Goal: Task Accomplishment & Management: Manage account settings

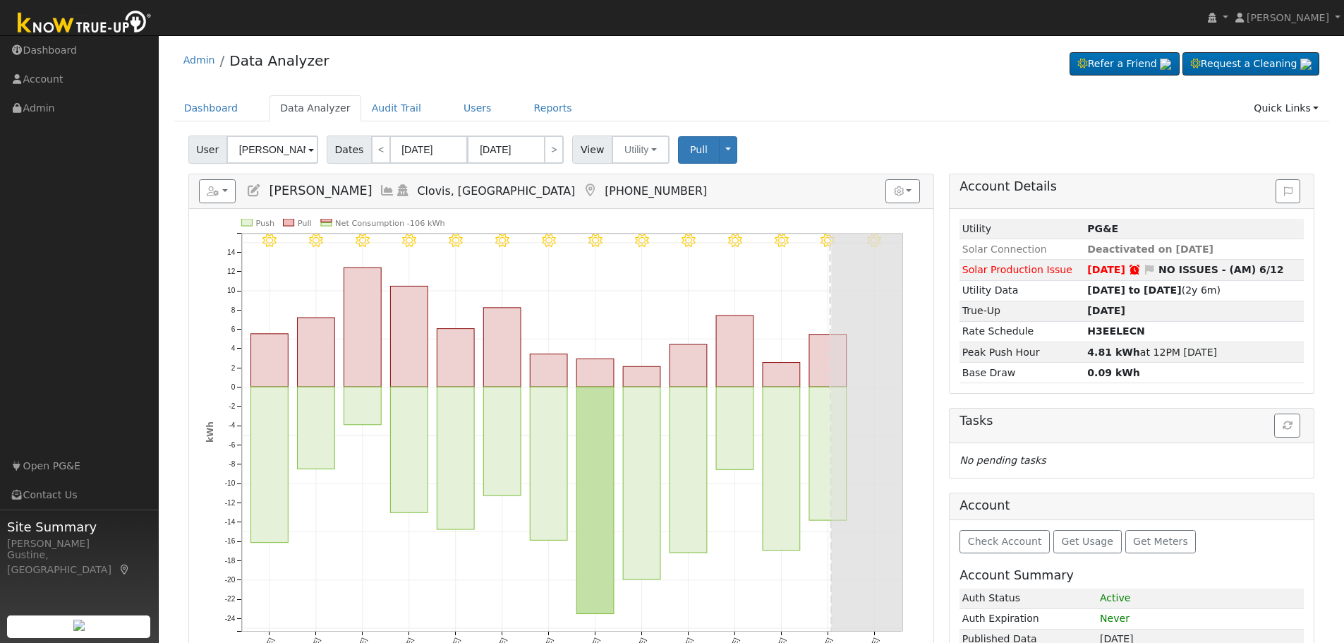
click at [457, 70] on div "Admin Data Analyzer Refer a Friend Request a Cleaning" at bounding box center [752, 63] width 1156 height 43
drag, startPoint x: 457, startPoint y: 92, endPoint x: 457, endPoint y: 100, distance: 7.8
click at [460, 104] on link "Users" at bounding box center [477, 108] width 49 height 26
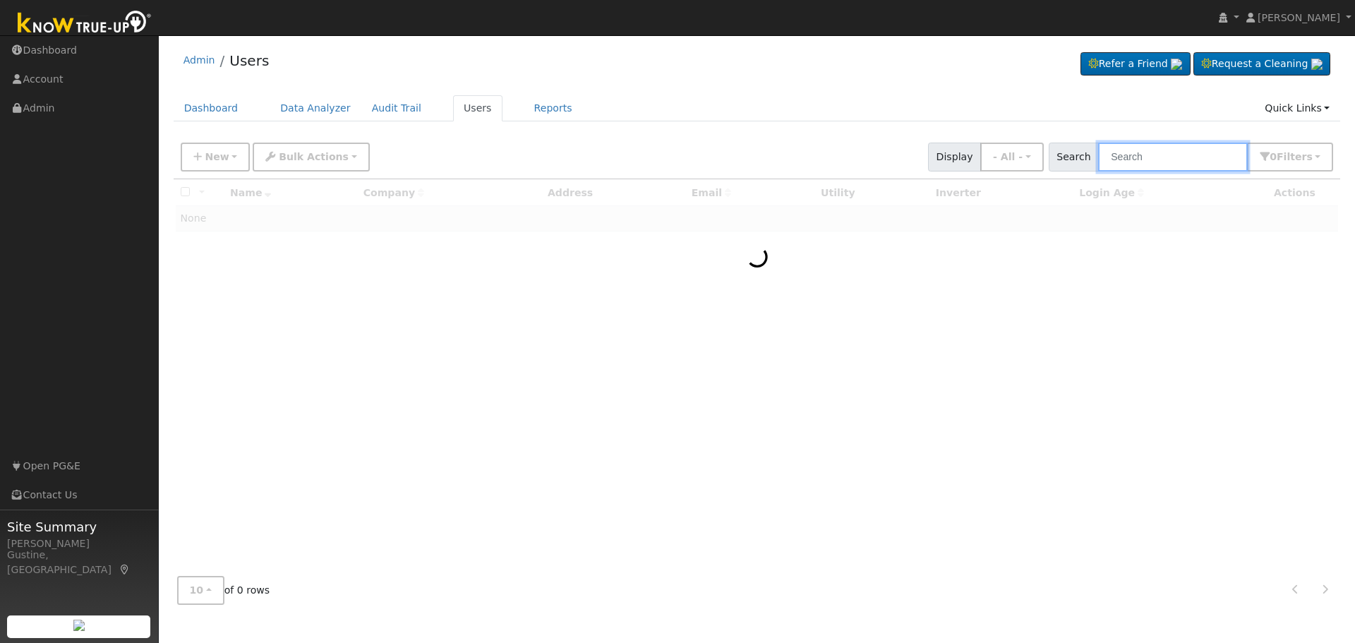
click at [1171, 157] on input "text" at bounding box center [1173, 157] width 150 height 29
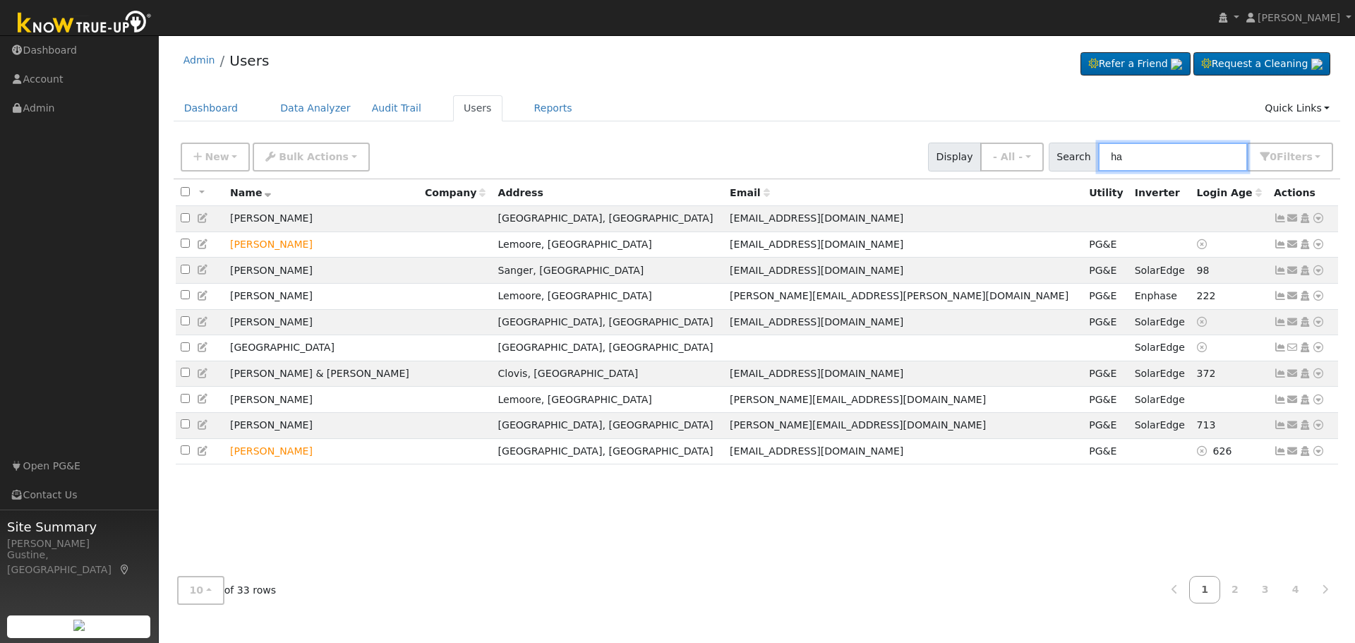
type input "h"
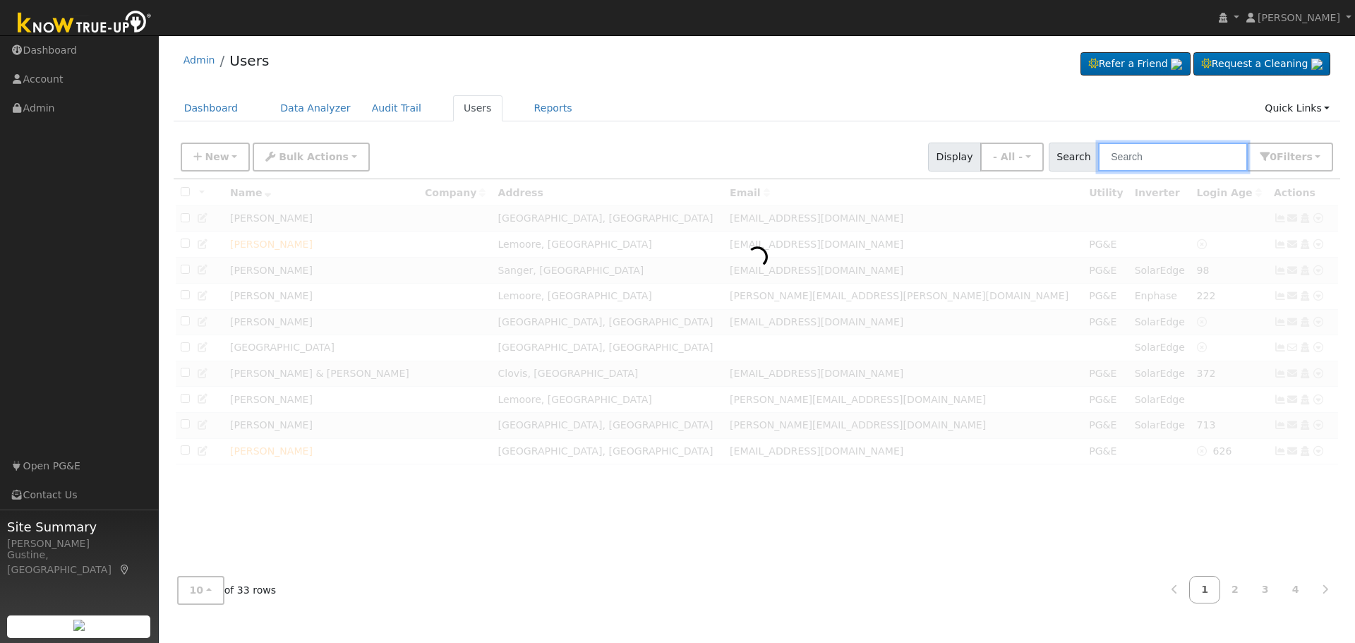
paste input "[PERSON_NAME] & [PERSON_NAME]"
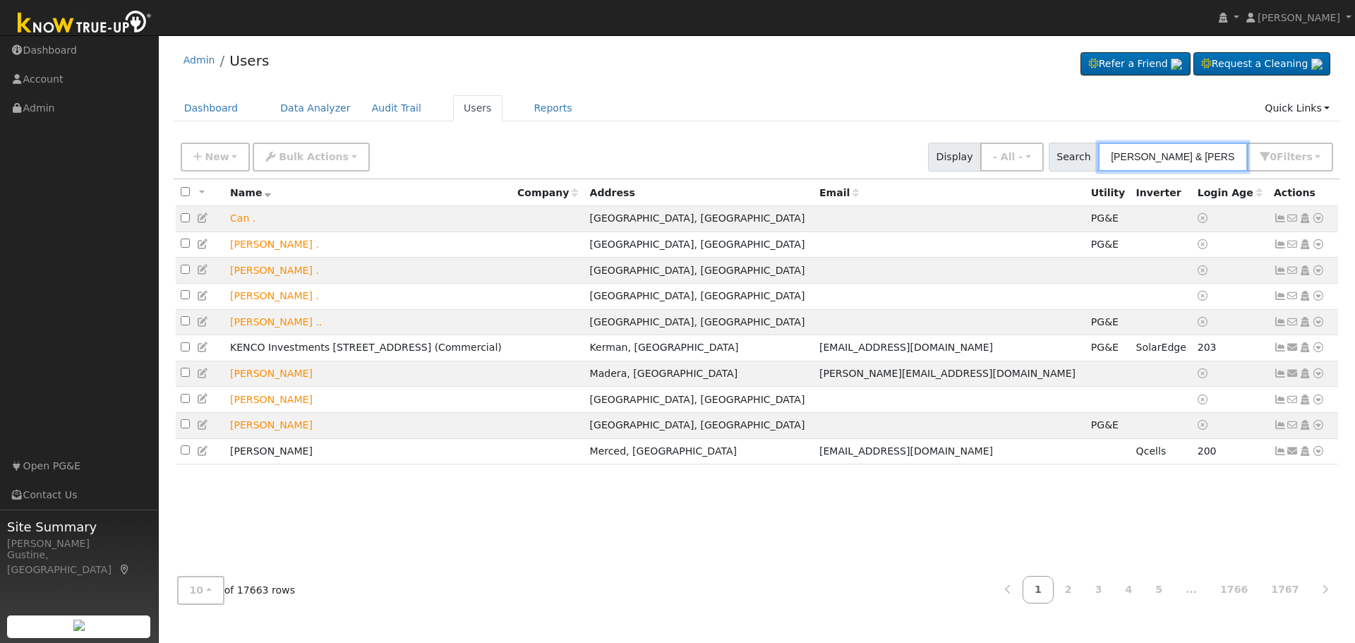
drag, startPoint x: 1178, startPoint y: 158, endPoint x: 1331, endPoint y: 138, distance: 154.5
click at [1331, 138] on div "New Add User Quick Add Quick Connect Quick Convert Lead Bulk Actions Send Email…" at bounding box center [757, 155] width 1158 height 34
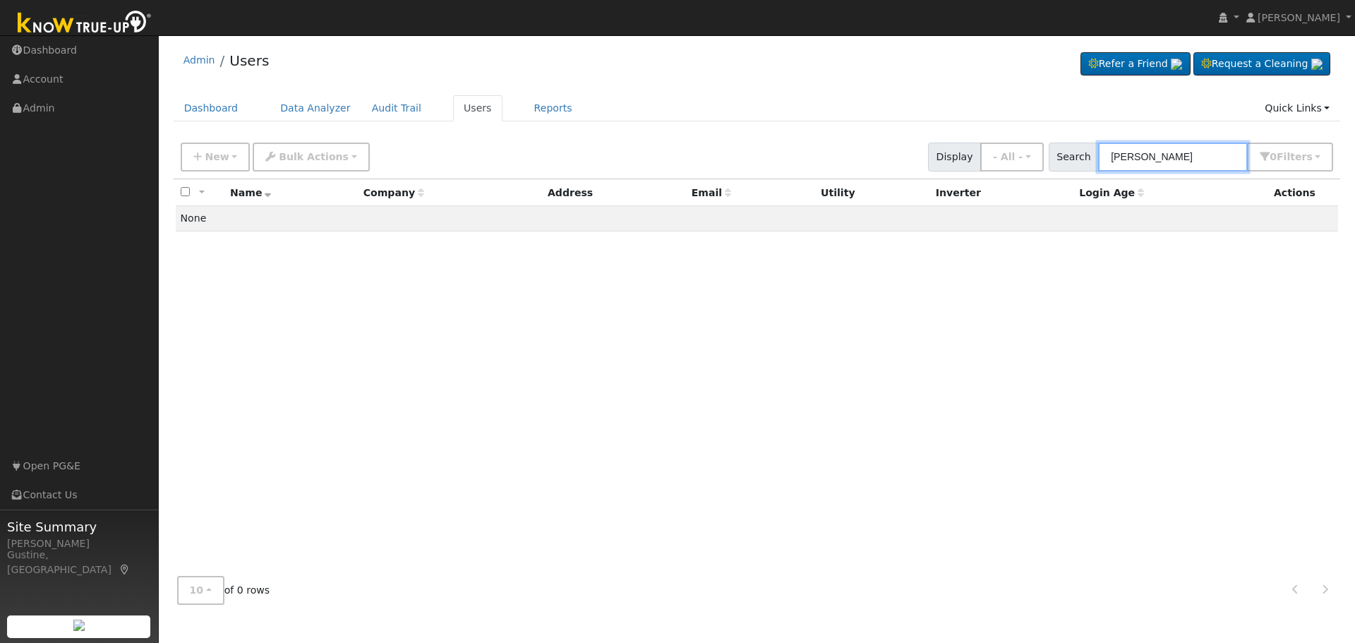
type input "[PERSON_NAME]"
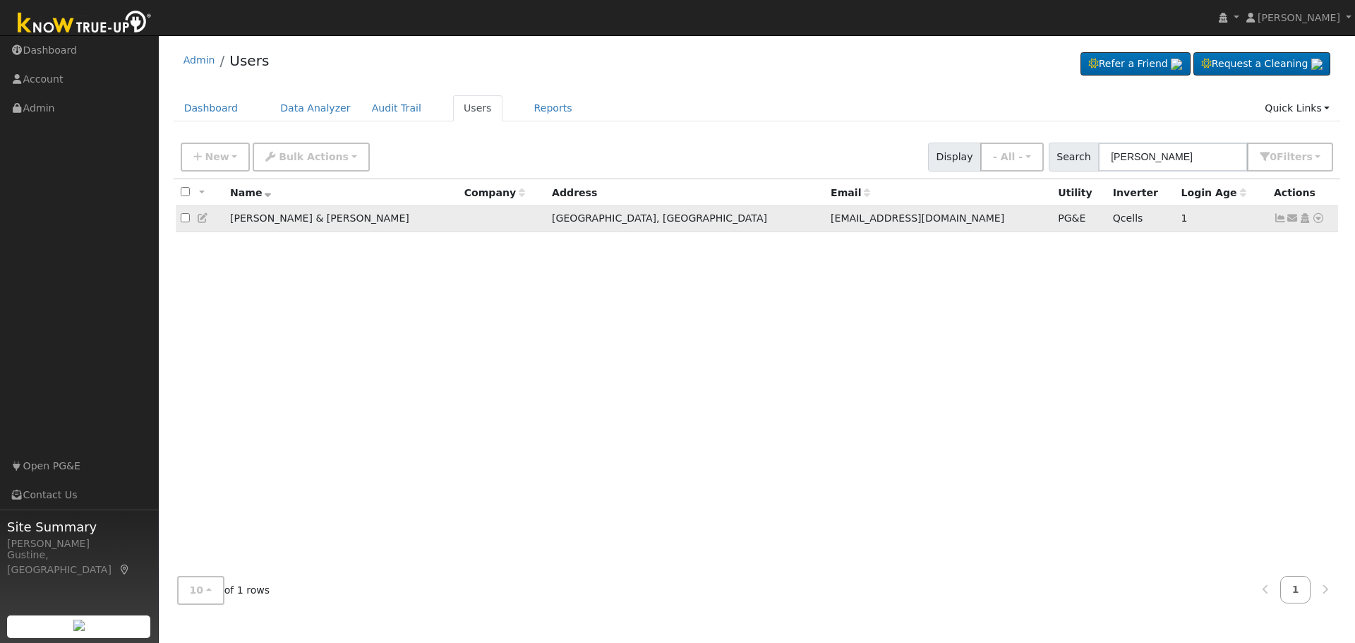
click at [1272, 214] on td "Send Email... Copy a Link Reset Password Open Access Data Analyzer Reports Scen…" at bounding box center [1304, 219] width 70 height 26
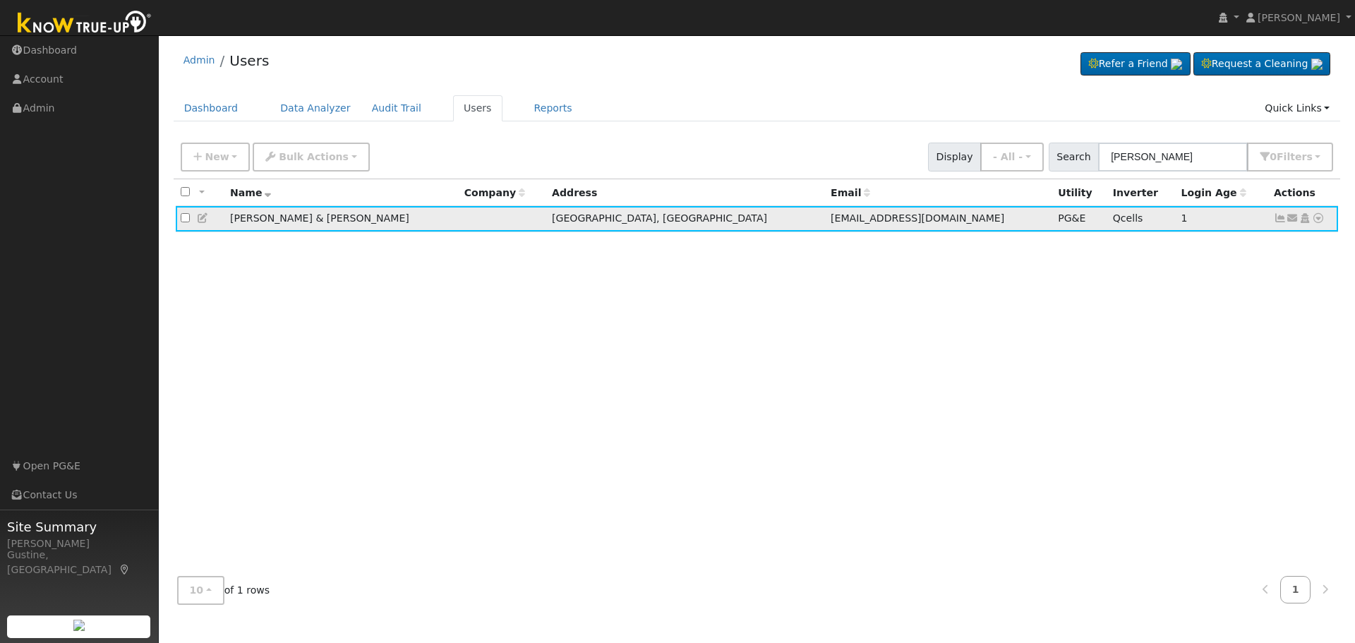
click at [1281, 220] on icon at bounding box center [1280, 218] width 13 height 10
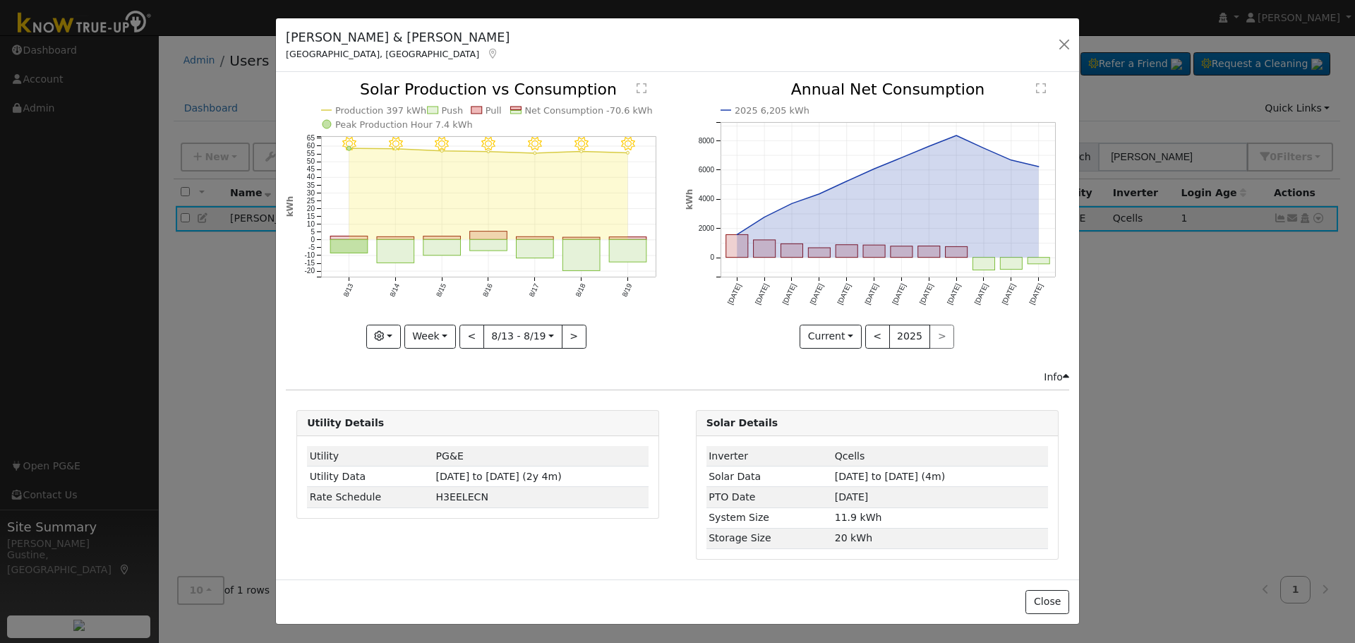
click at [605, 215] on div "8/19 - Clear 8/18 - Clear 8/17 - Clear 8/16 - Clear 8/15 - Clear 8/14 - Clear 8…" at bounding box center [478, 215] width 384 height 266
click at [620, 249] on rect "onclick=""" at bounding box center [628, 251] width 37 height 23
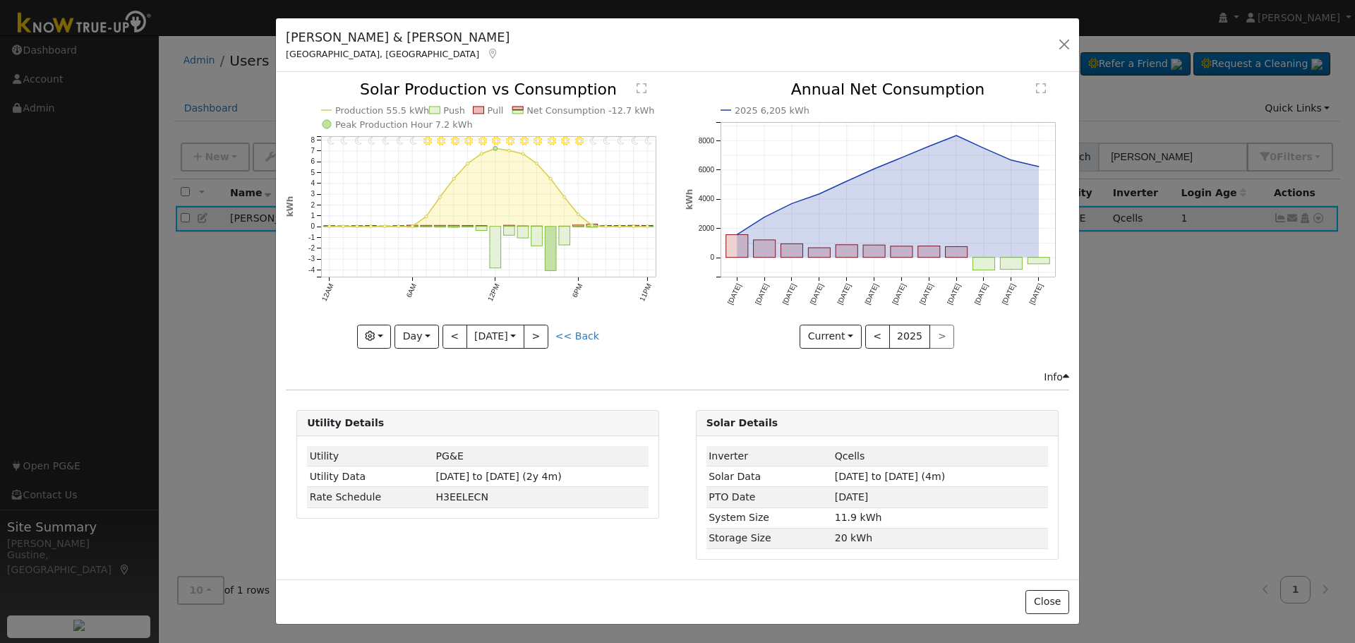
click at [469, 349] on div "11PM - Clear 10PM - Clear 9PM - Clear 8PM - Clear 7PM - Clear 6PM - Clear 5PM -…" at bounding box center [478, 225] width 399 height 287
click at [454, 338] on button "<" at bounding box center [454, 337] width 25 height 24
type input "[DATE]"
